Goal: Find contact information: Find contact information

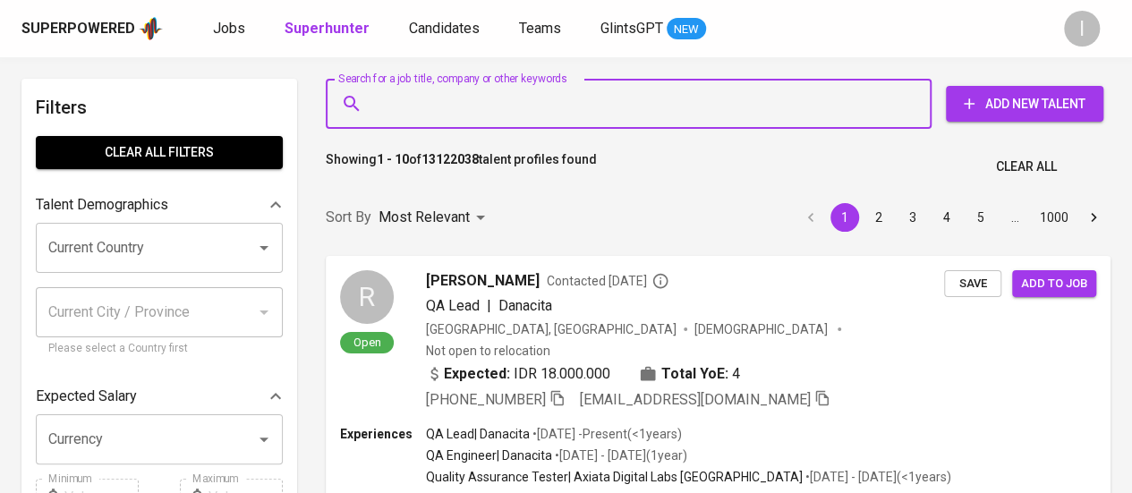
click at [435, 112] on input "Search for a job title, company or other keywords" at bounding box center [632, 104] width 527 height 34
paste input "indah yuliapratiwi"
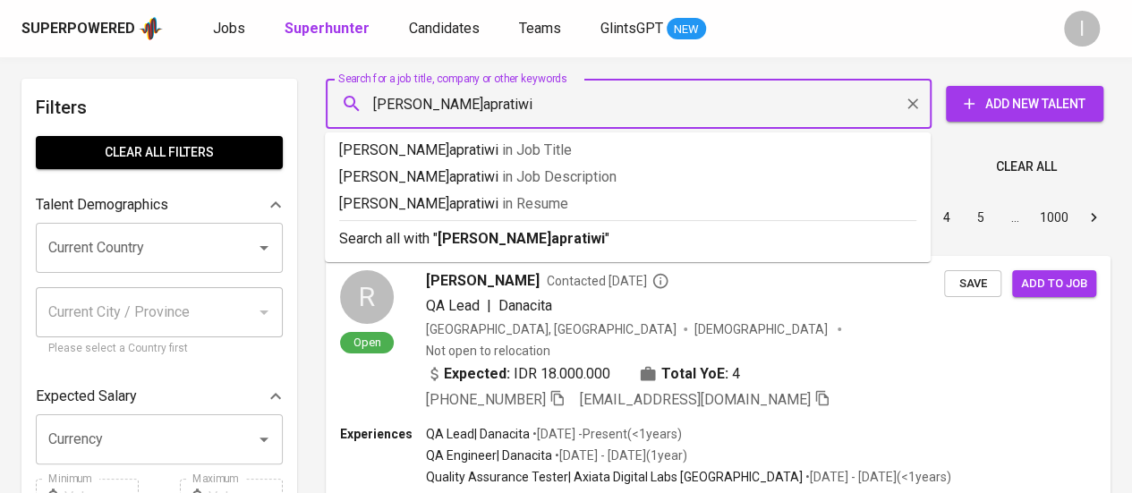
type input "indah yuliapratiwi"
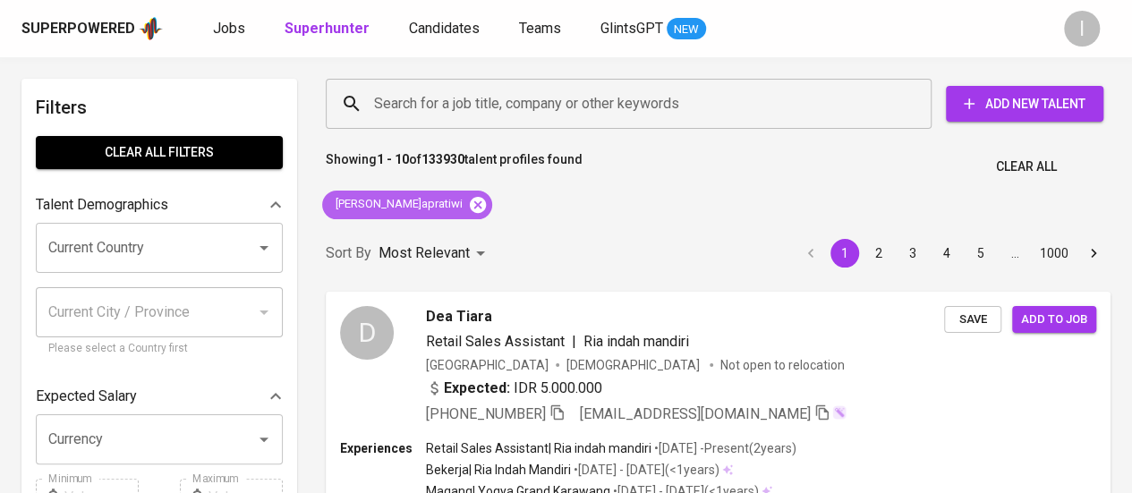
click at [470, 201] on icon at bounding box center [478, 204] width 16 height 16
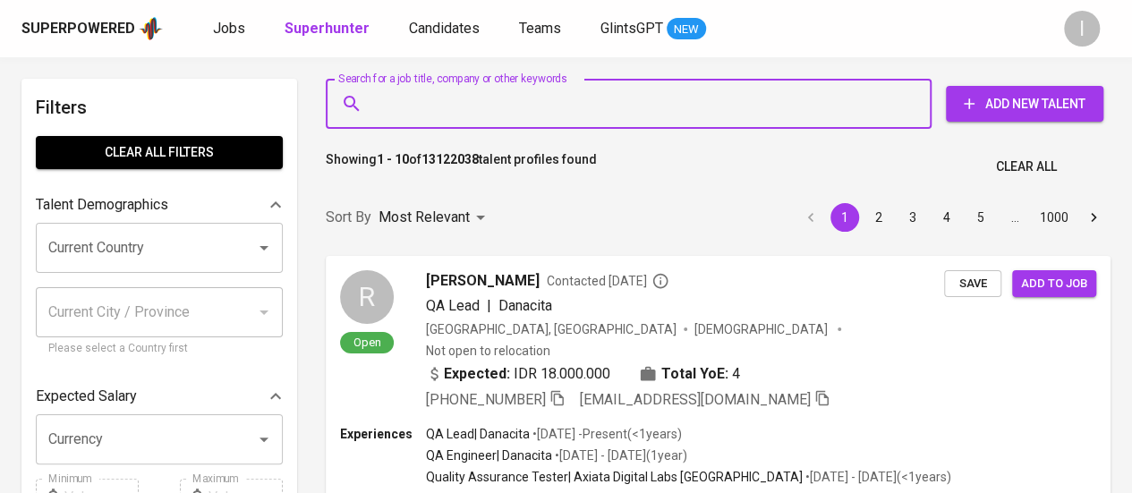
click at [446, 110] on input "Search for a job title, company or other keywords" at bounding box center [632, 104] width 527 height 34
paste input "Senior Human Resources Generalist Senior Human Resources Generalist PT. Golden …"
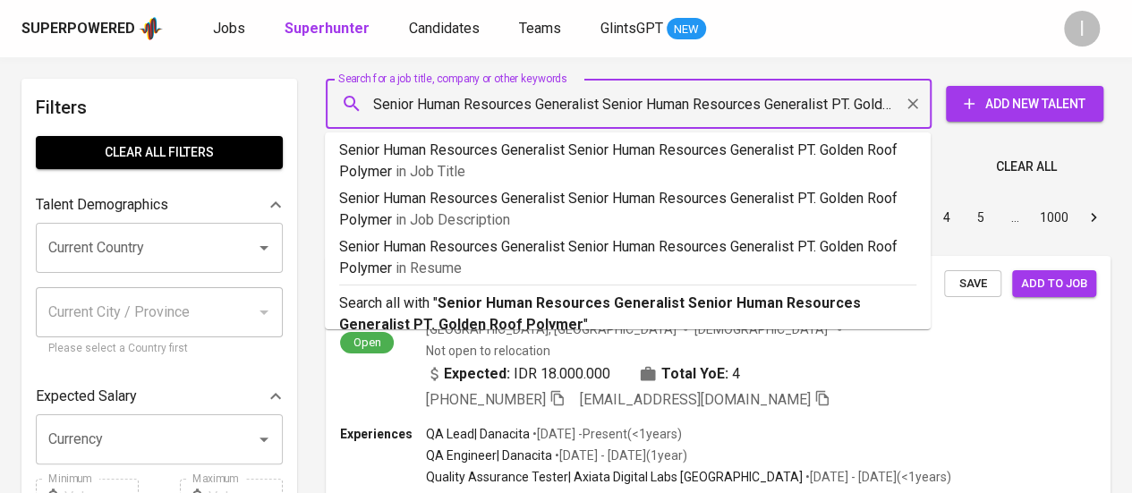
scroll to position [0, 103]
click at [737, 105] on input "Senior Human Resources Generalist Senior Human Resources Generalist PT. Golden …" at bounding box center [632, 104] width 527 height 34
drag, startPoint x: 737, startPoint y: 105, endPoint x: 409, endPoint y: 133, distance: 329.6
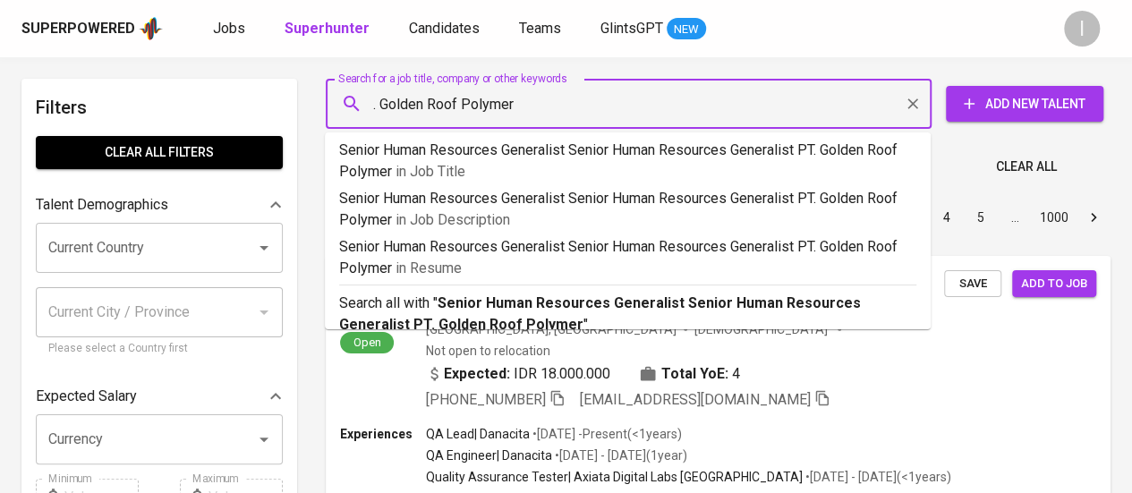
scroll to position [0, 0]
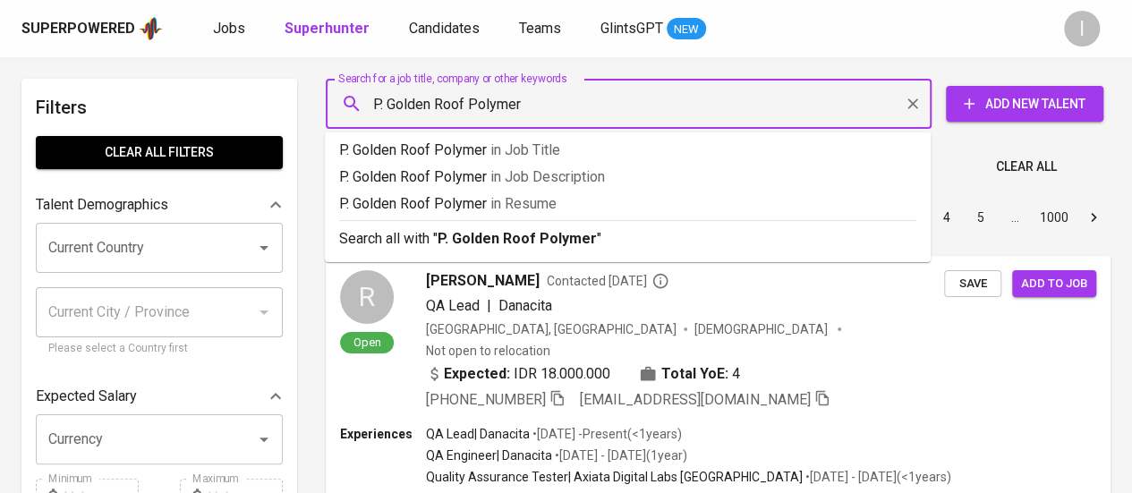
type input "PT. Golden Roof Polymer"
click at [610, 101] on input "Search for a job title, company or other keywords" at bounding box center [632, 104] width 527 height 34
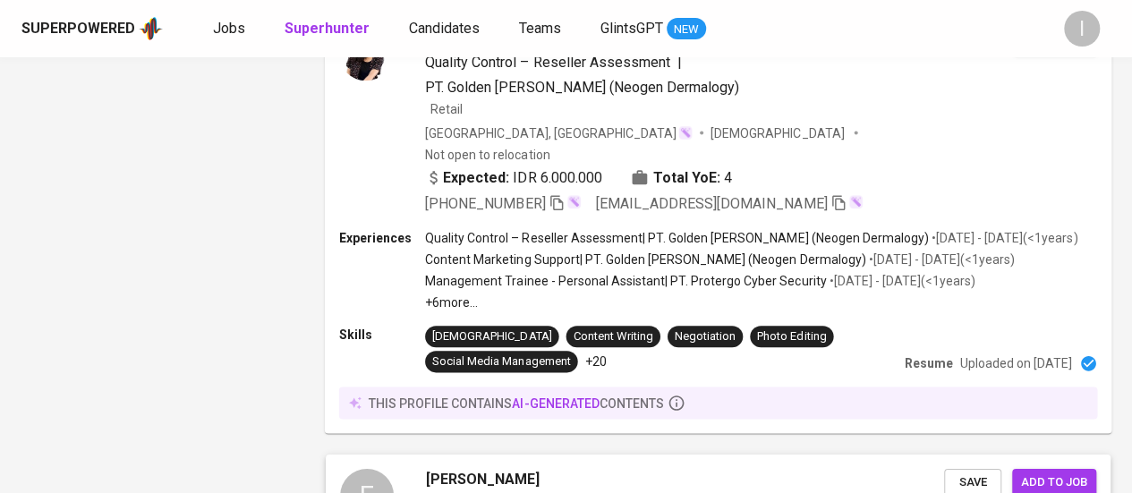
scroll to position [2882, 0]
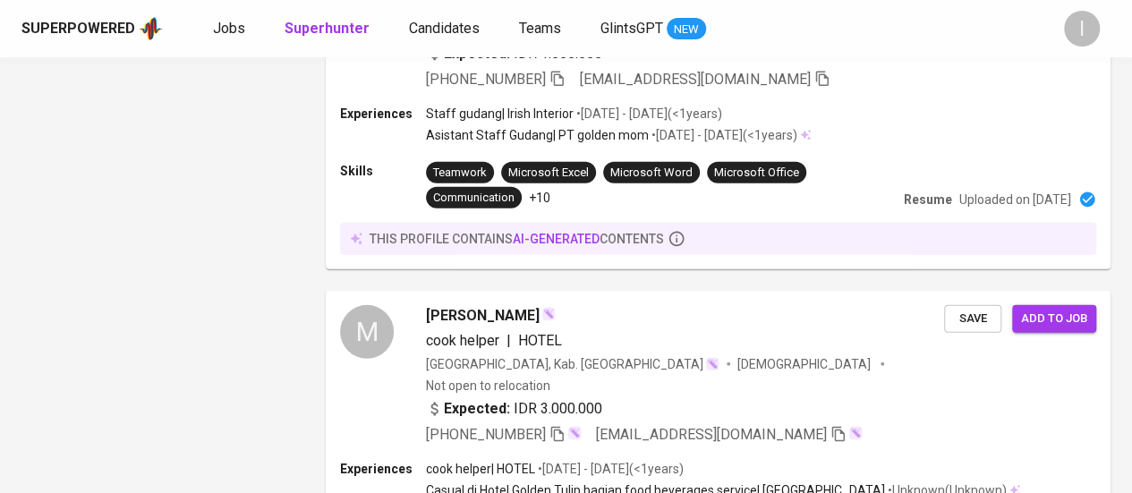
scroll to position [3016, 0]
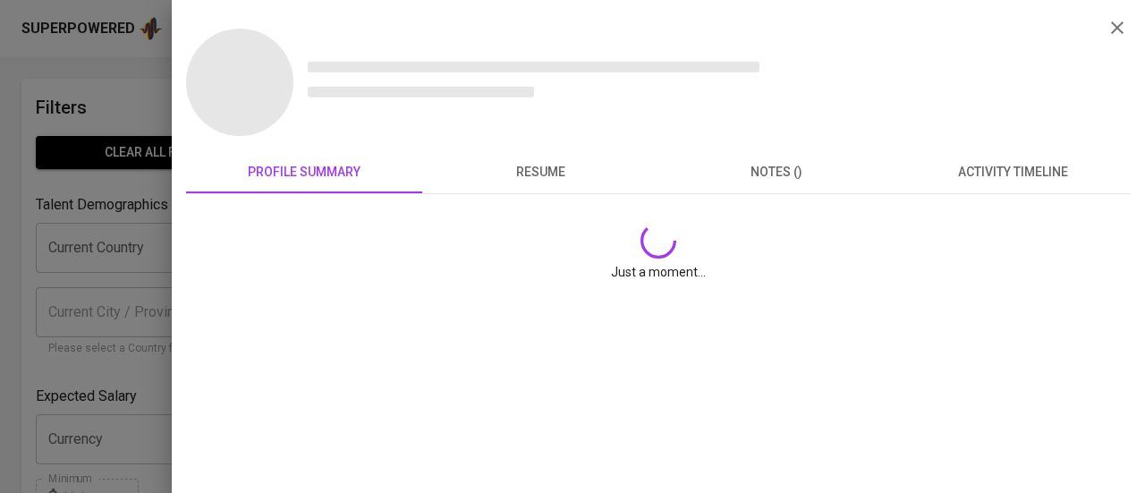
scroll to position [564, 0]
